Goal: Navigation & Orientation: Find specific page/section

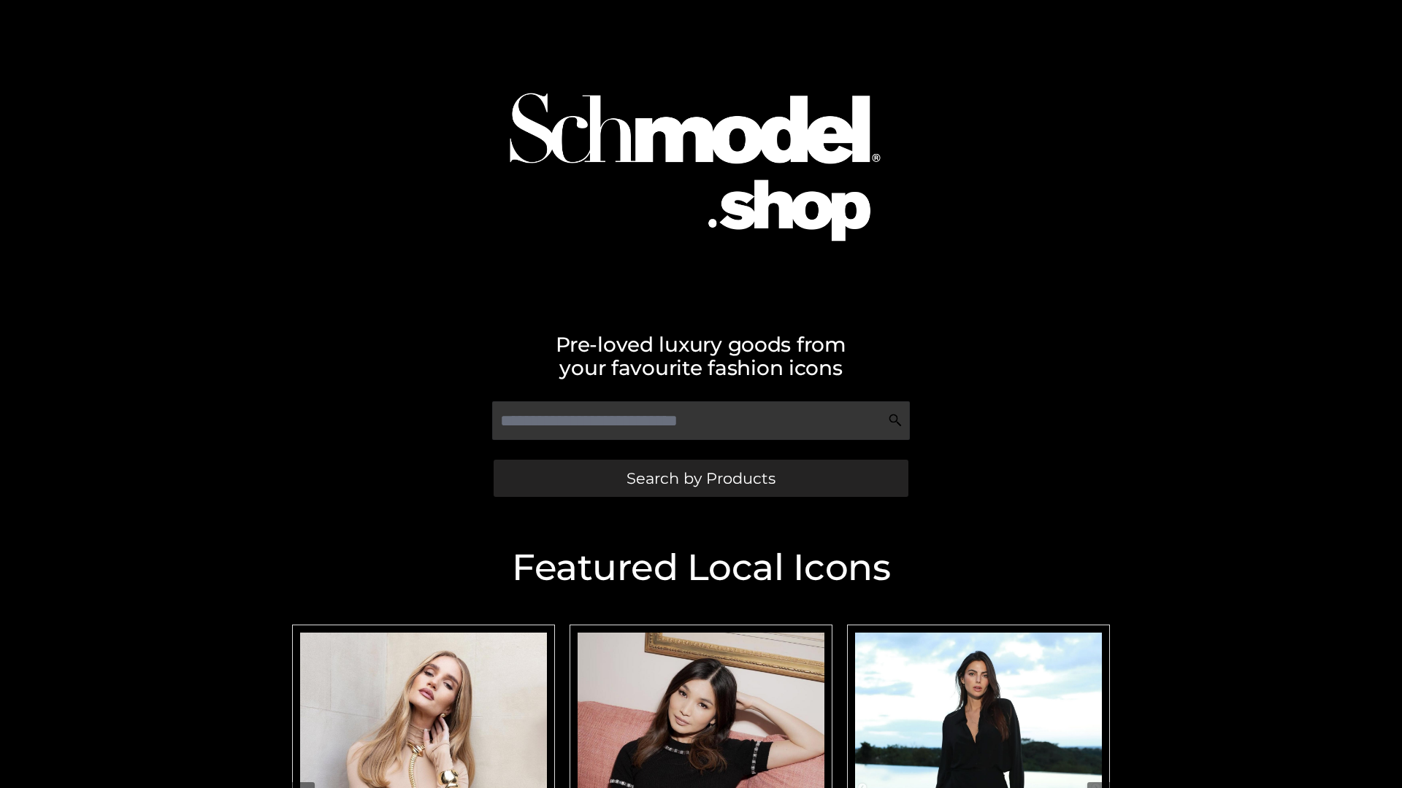
click at [700, 478] on span "Search by Products" at bounding box center [700, 478] width 149 height 15
